Goal: Information Seeking & Learning: Learn about a topic

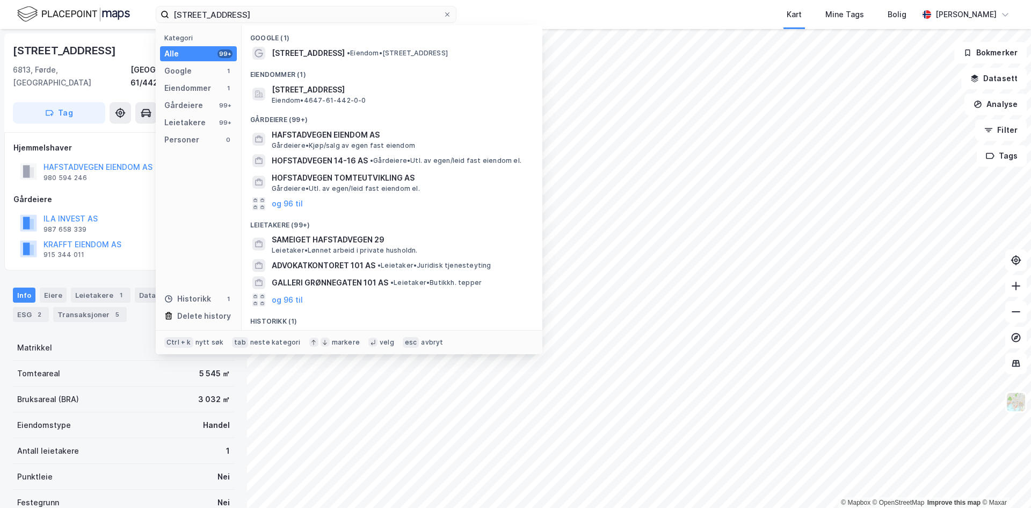
click at [279, 13] on input "[STREET_ADDRESS]" at bounding box center [306, 14] width 274 height 16
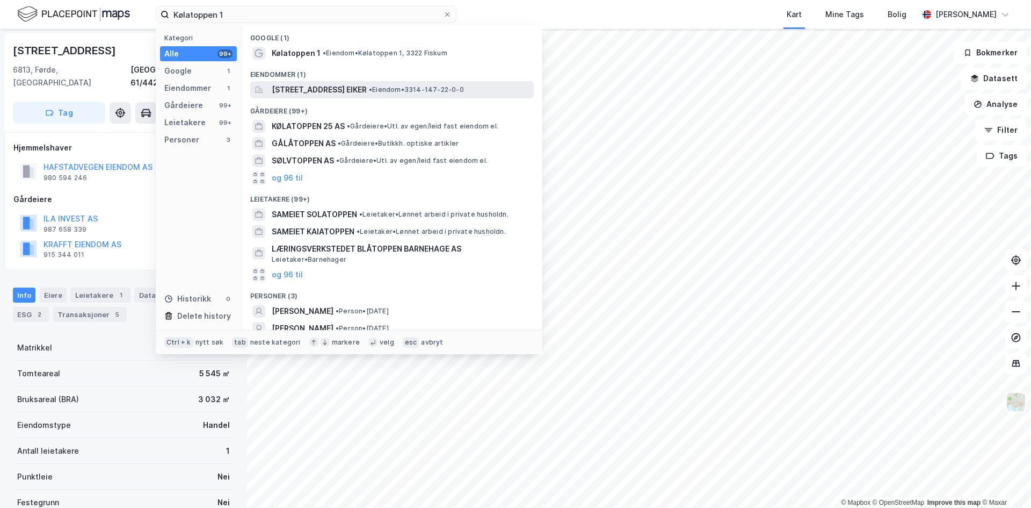
type input "Kølatoppen 1"
click at [345, 88] on span "[STREET_ADDRESS] EIKER" at bounding box center [319, 89] width 95 height 13
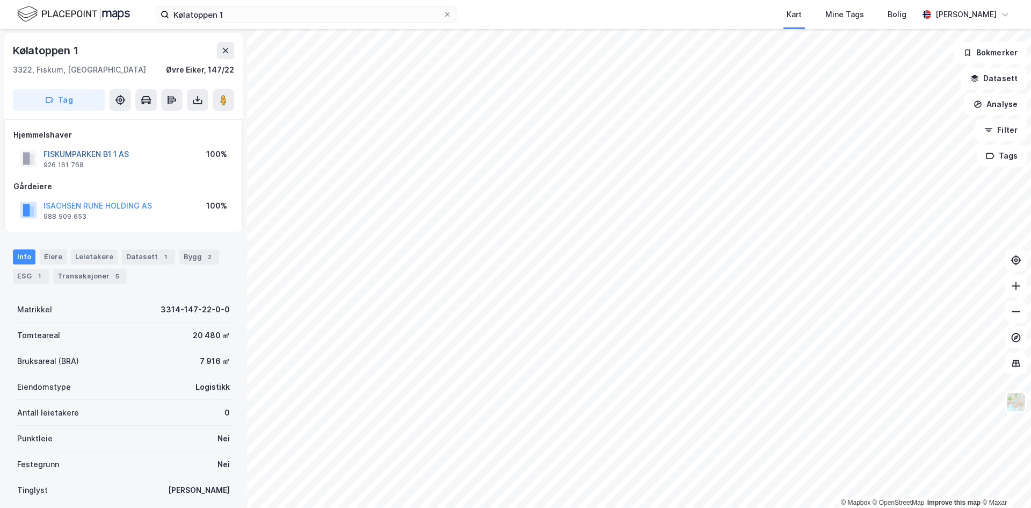
click at [0, 0] on button "FISKUMPARKEN B1 1 AS" at bounding box center [0, 0] width 0 height 0
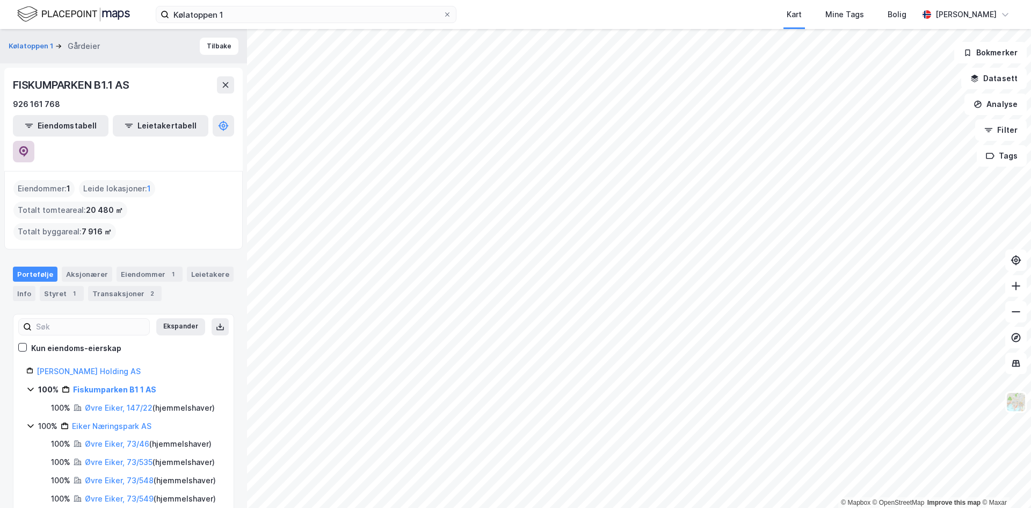
click at [29, 146] on icon at bounding box center [23, 151] width 11 height 11
